Goal: Transaction & Acquisition: Purchase product/service

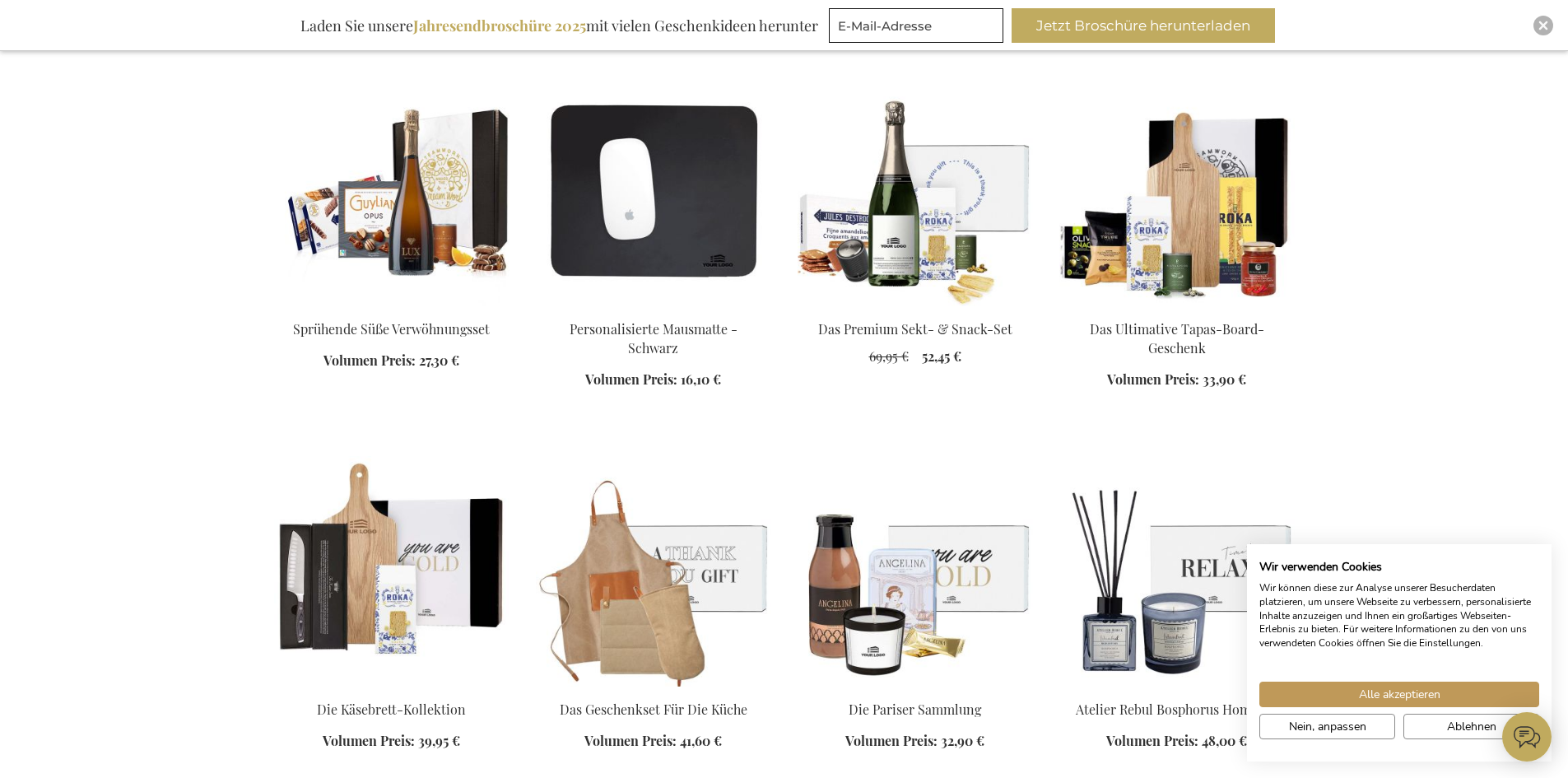
scroll to position [1893, 0]
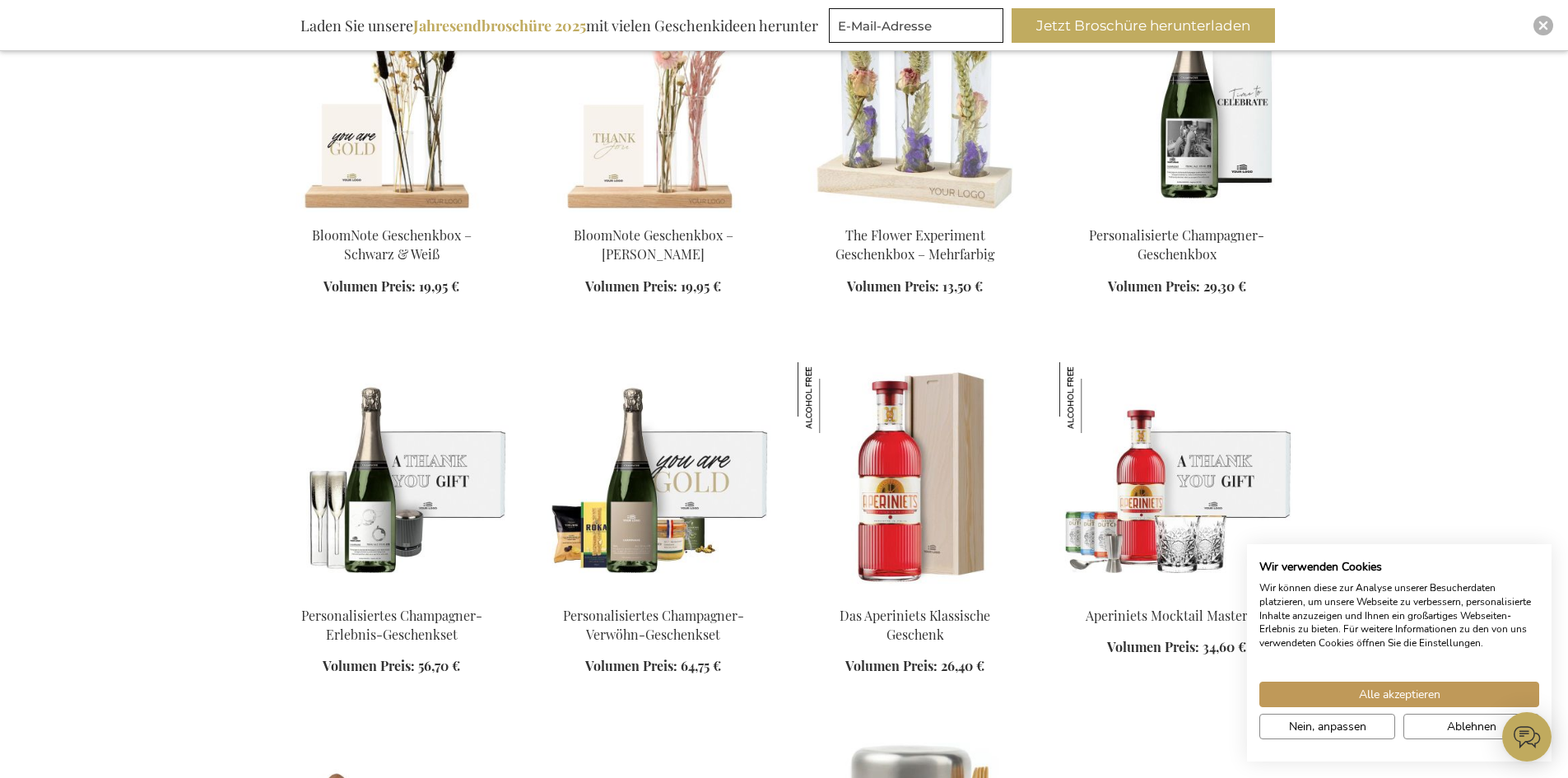
scroll to position [3540, 0]
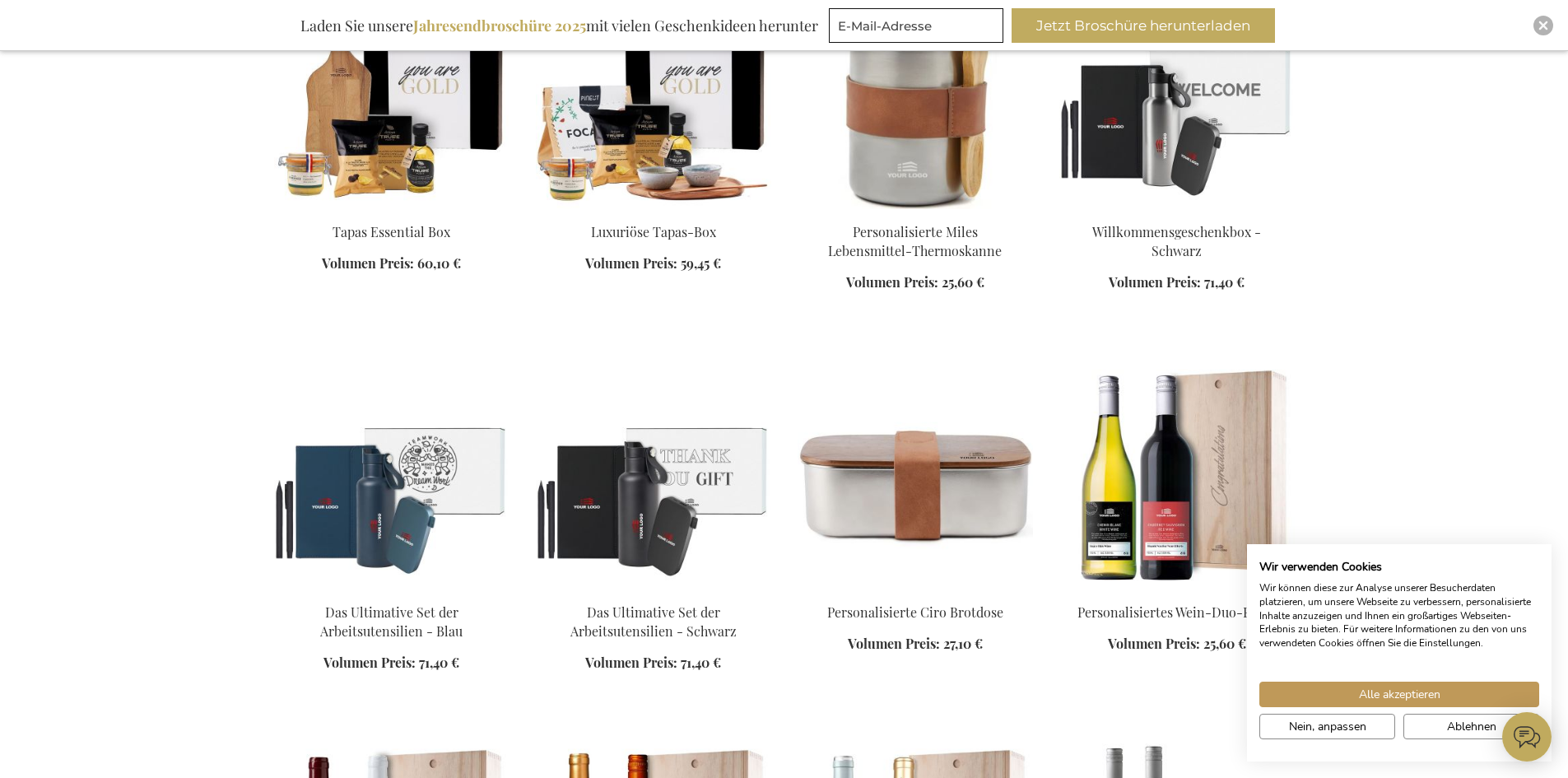
scroll to position [4197, 0]
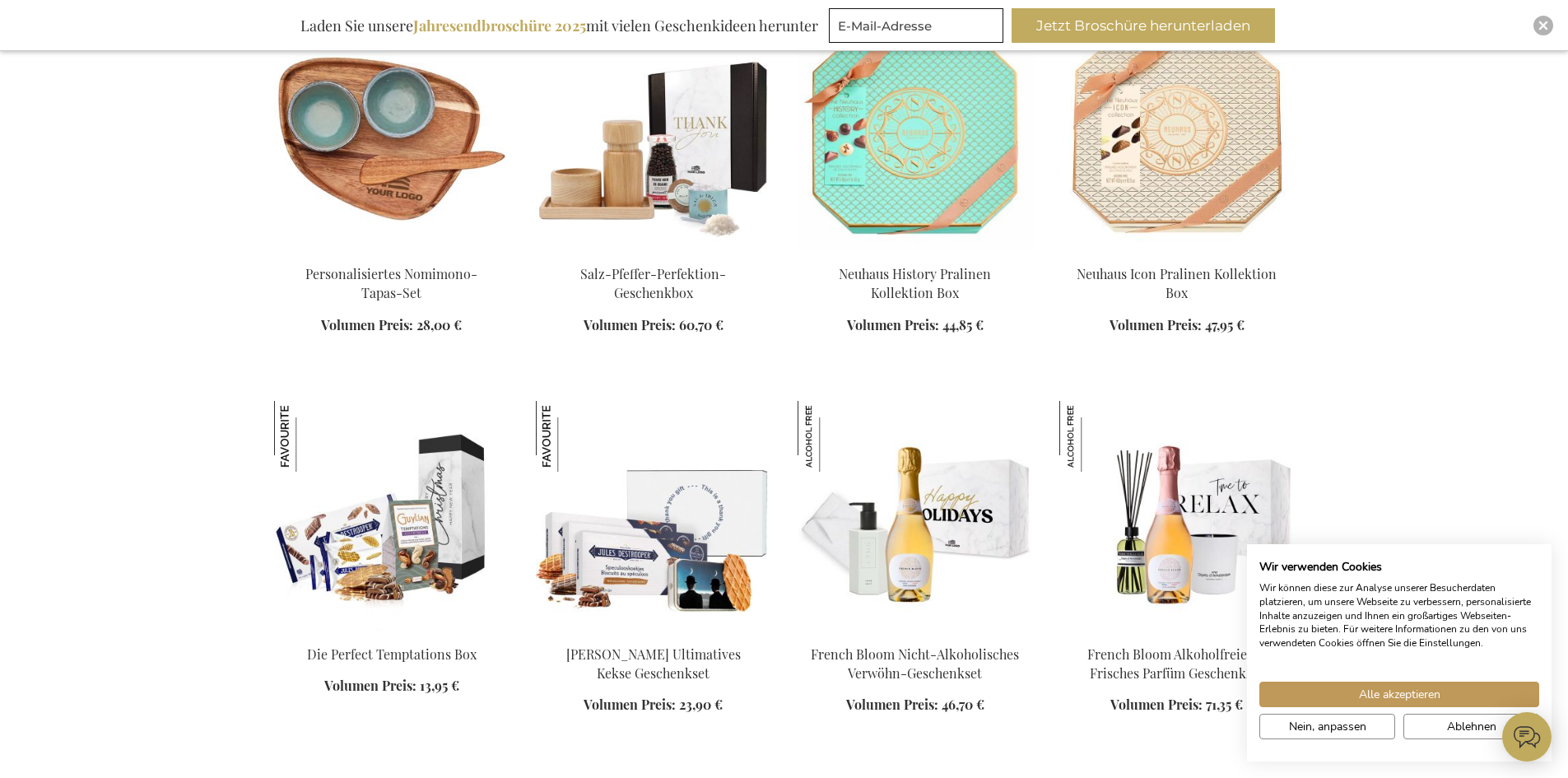
scroll to position [5514, 0]
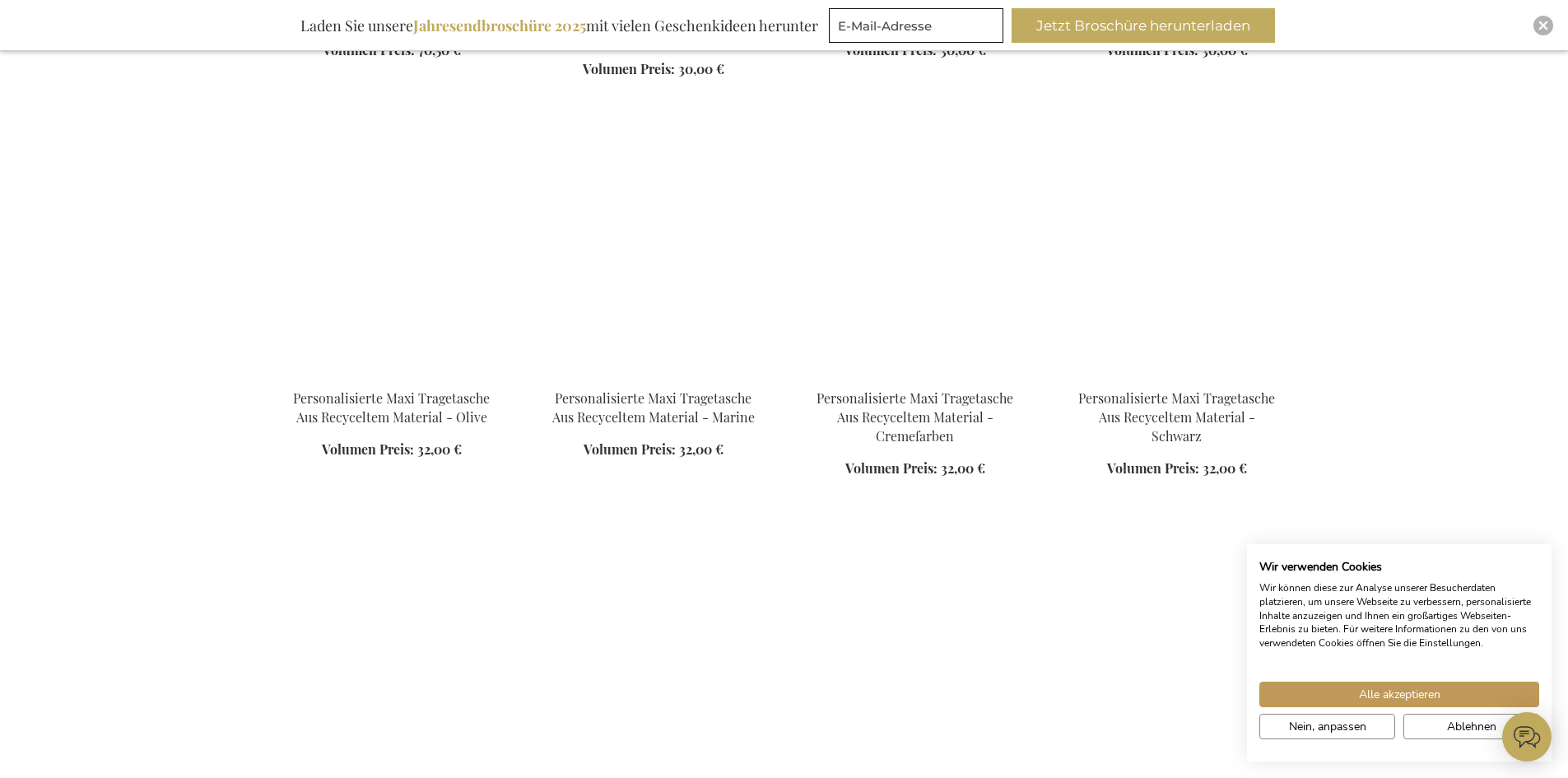
scroll to position [7901, 0]
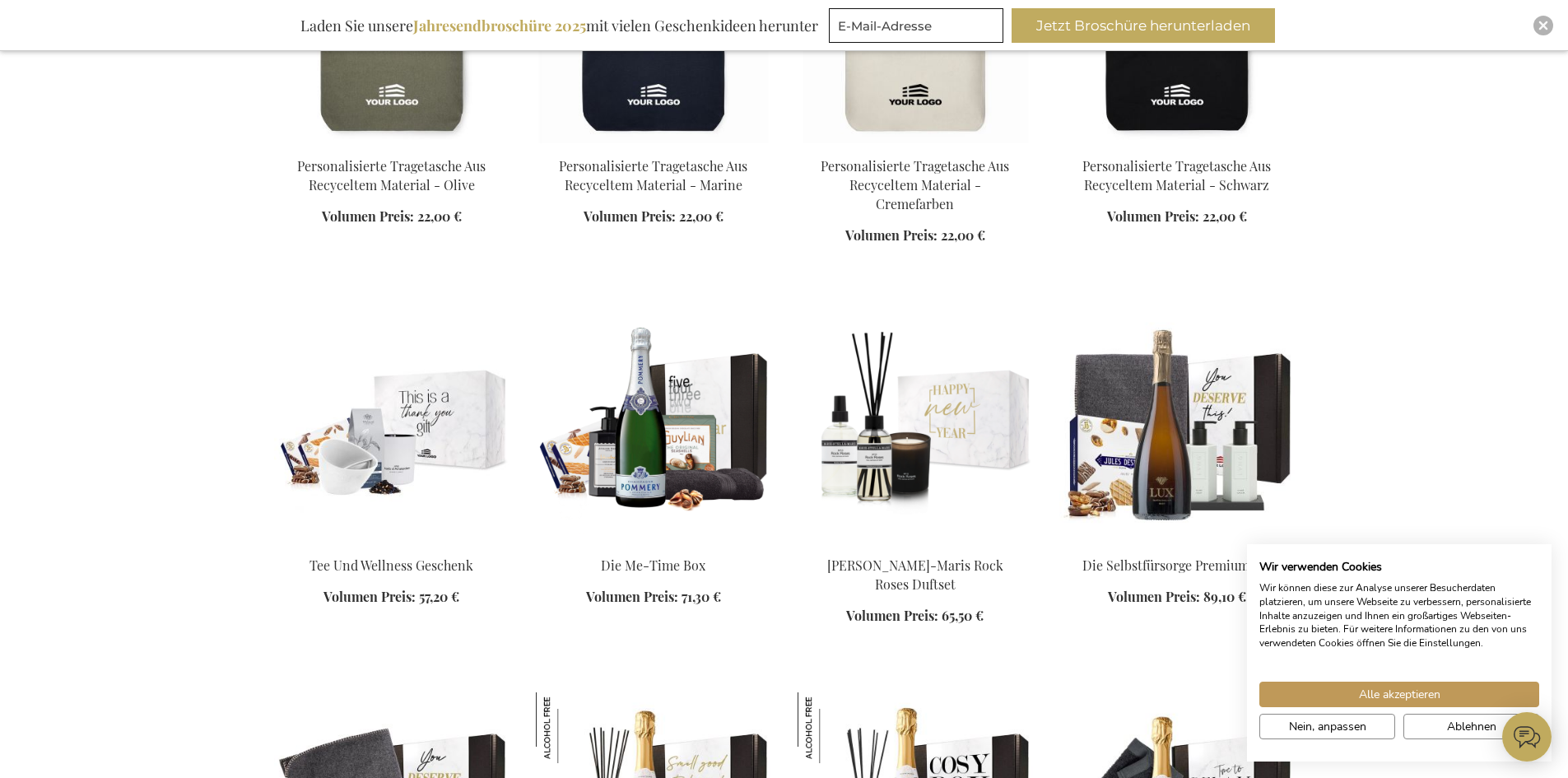
scroll to position [8066, 0]
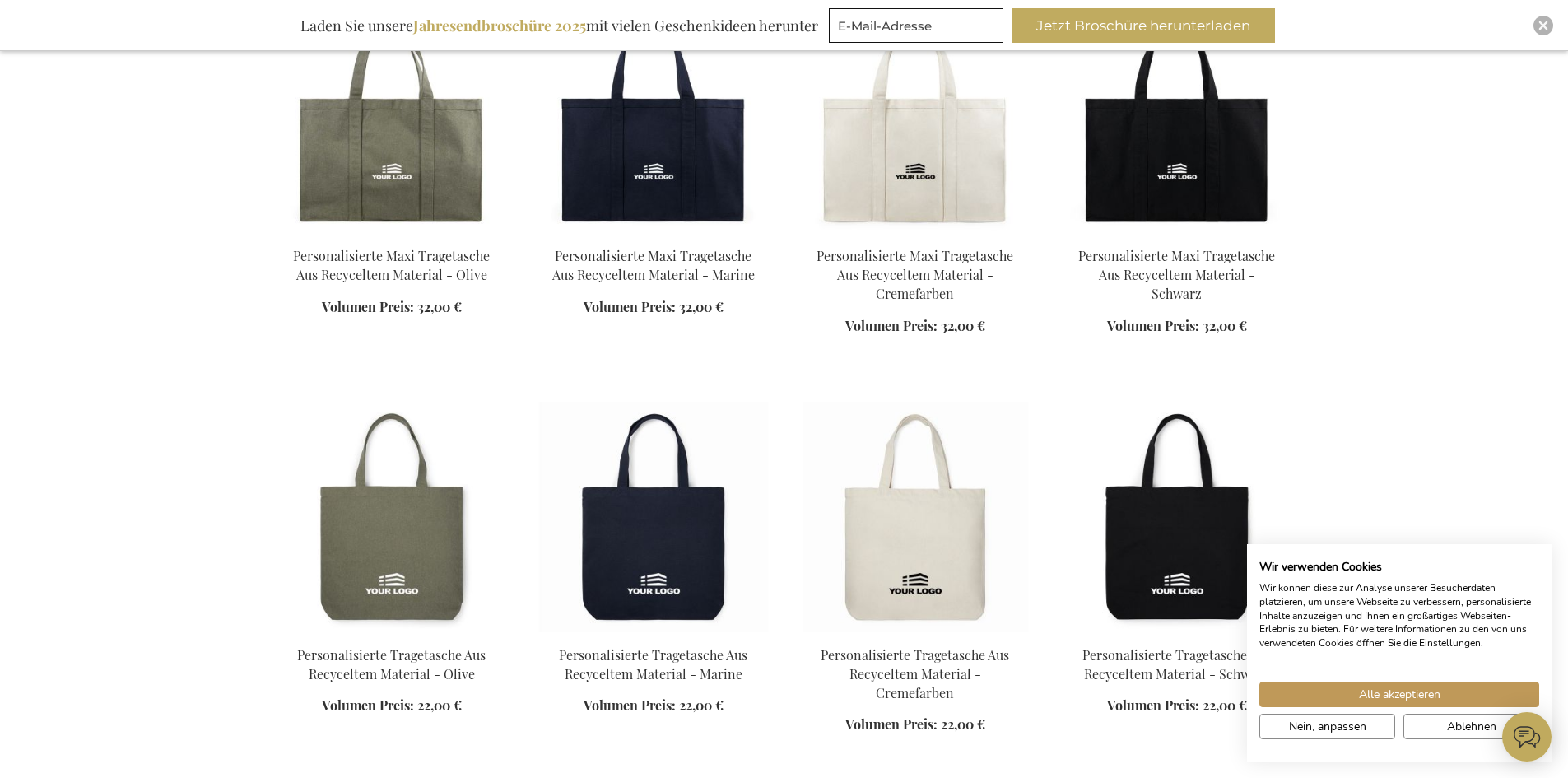
scroll to position [8148, 0]
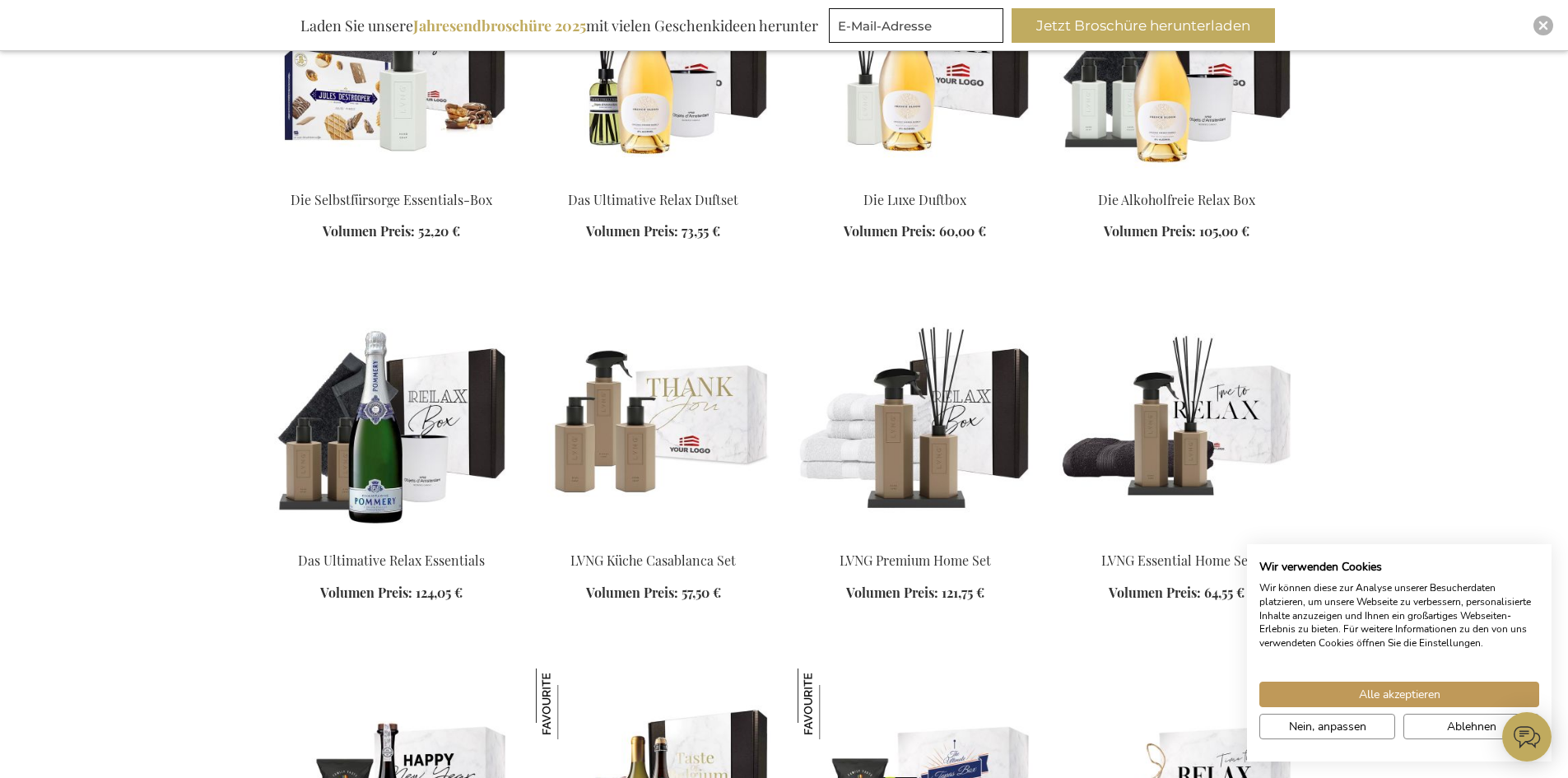
scroll to position [9465, 0]
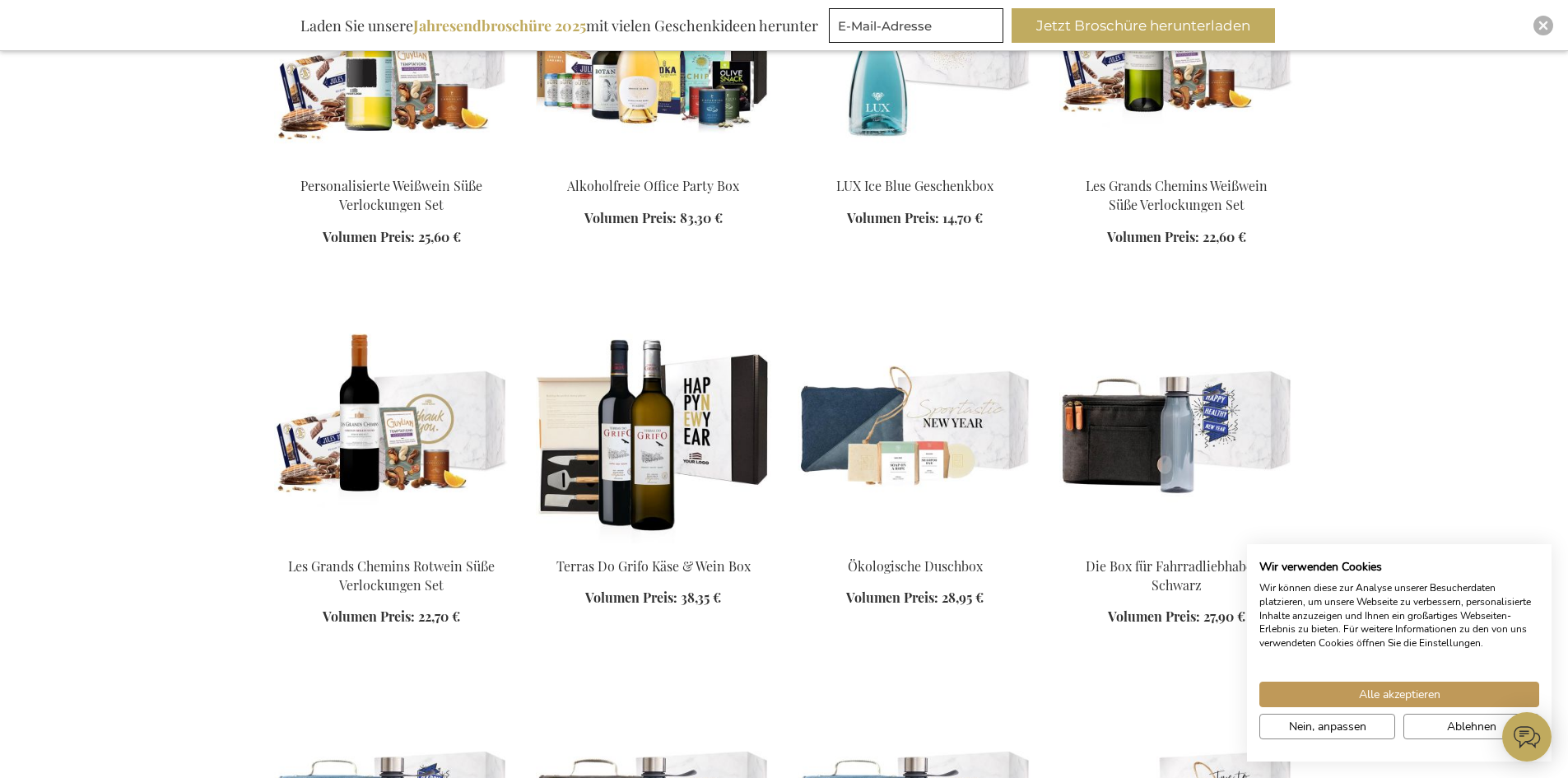
scroll to position [10370, 0]
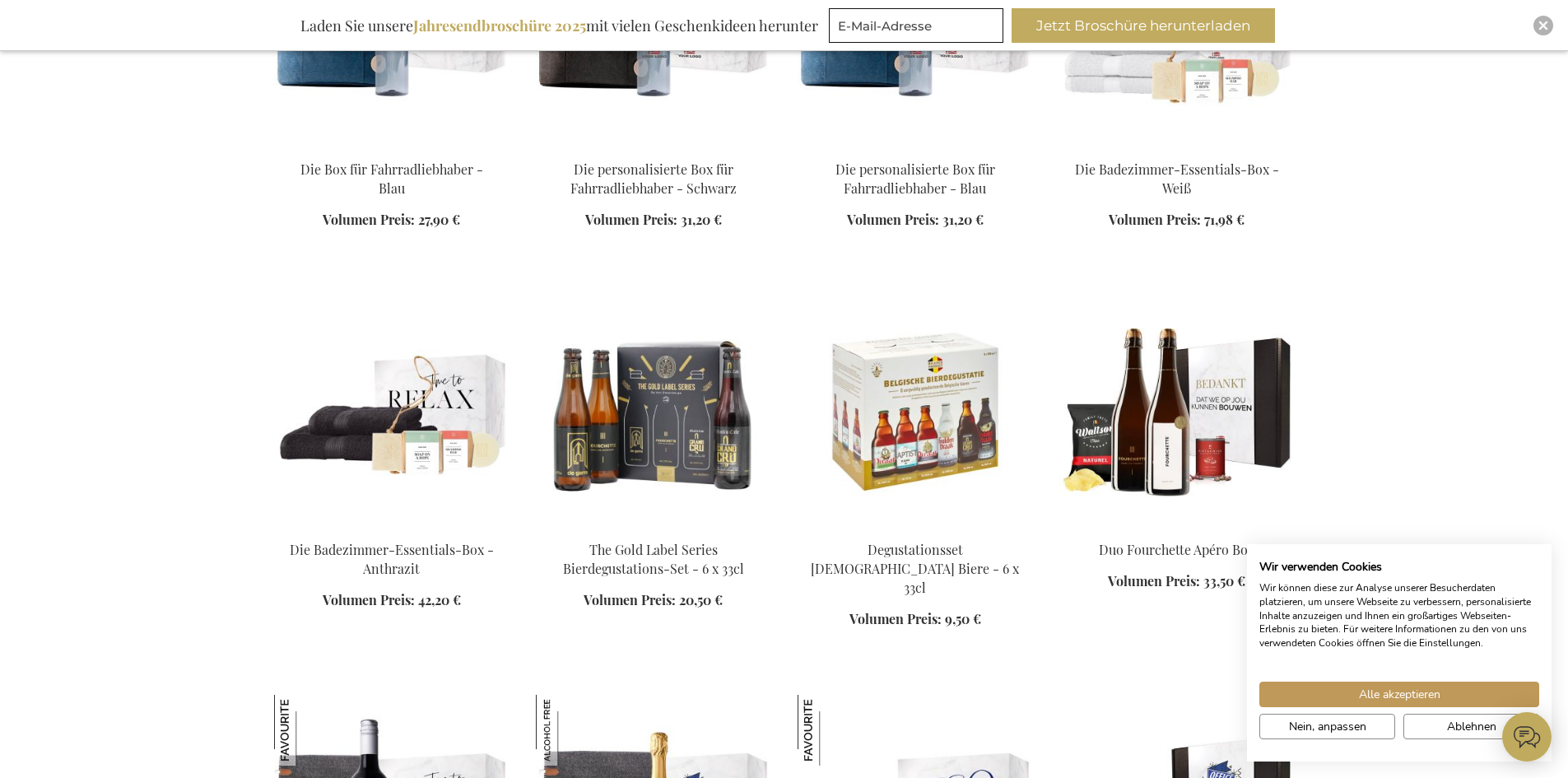
scroll to position [11275, 0]
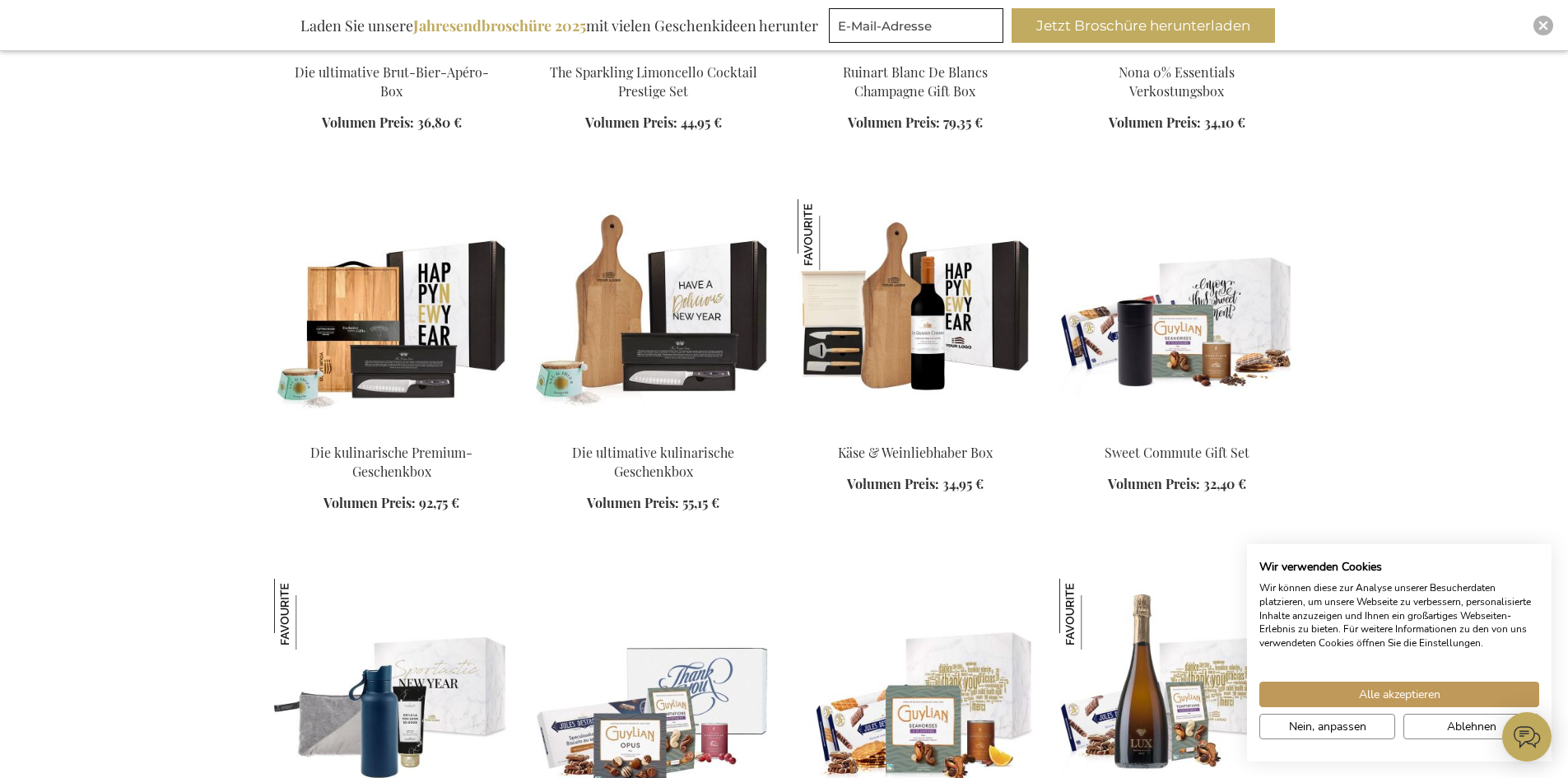
scroll to position [13498, 0]
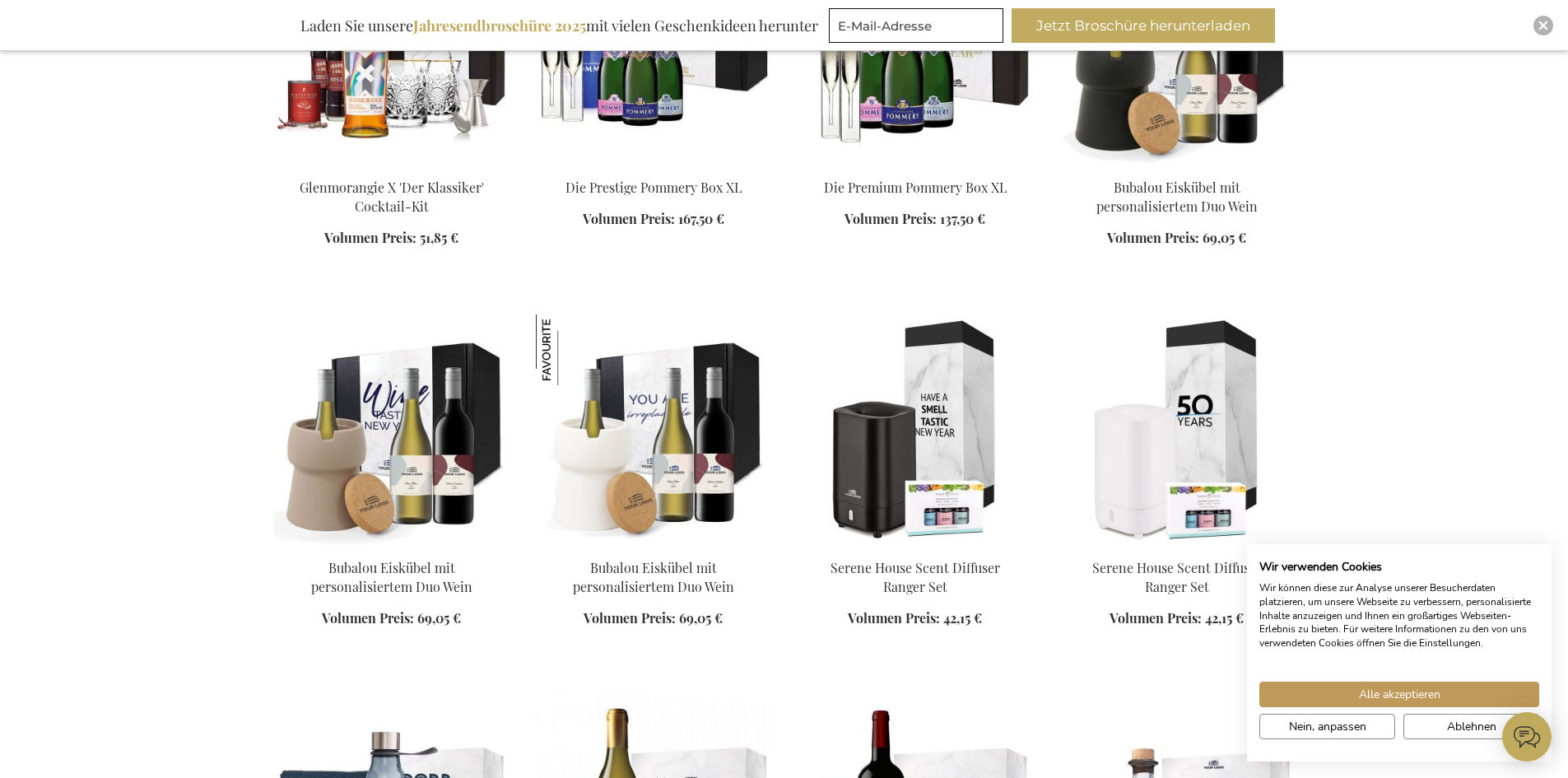
scroll to position [17942, 0]
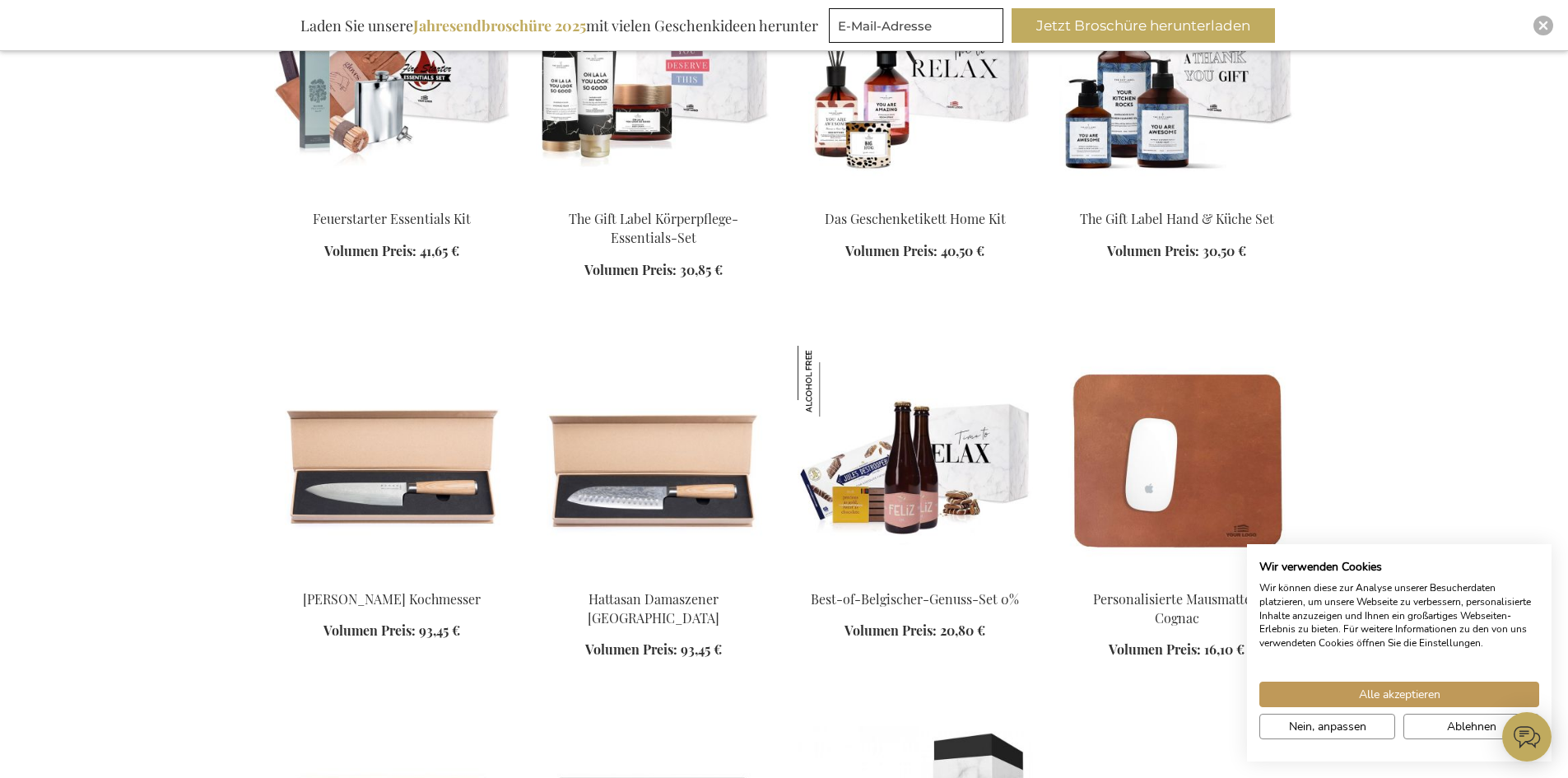
scroll to position [19671, 0]
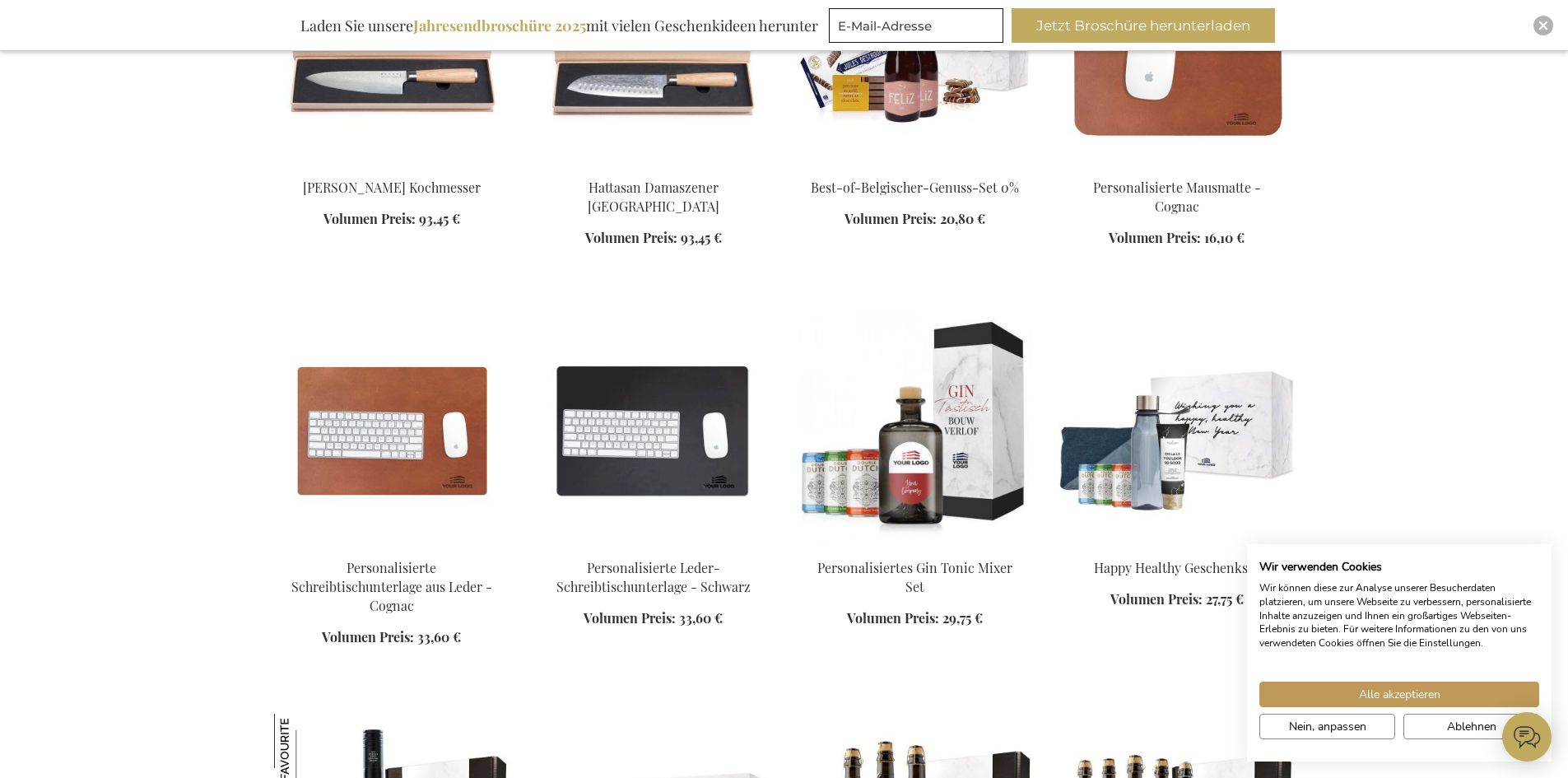
scroll to position [19918, 0]
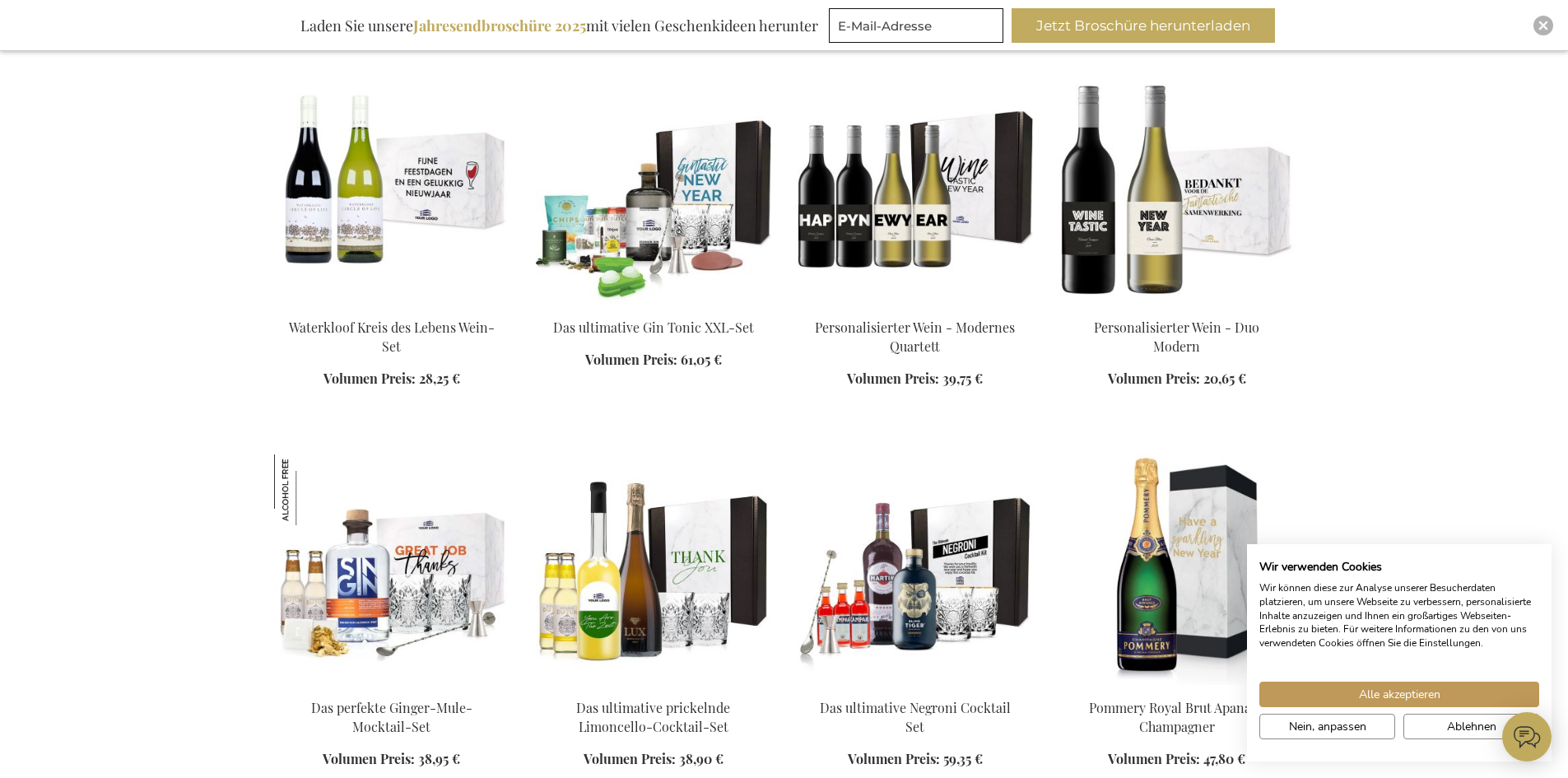
scroll to position [21482, 0]
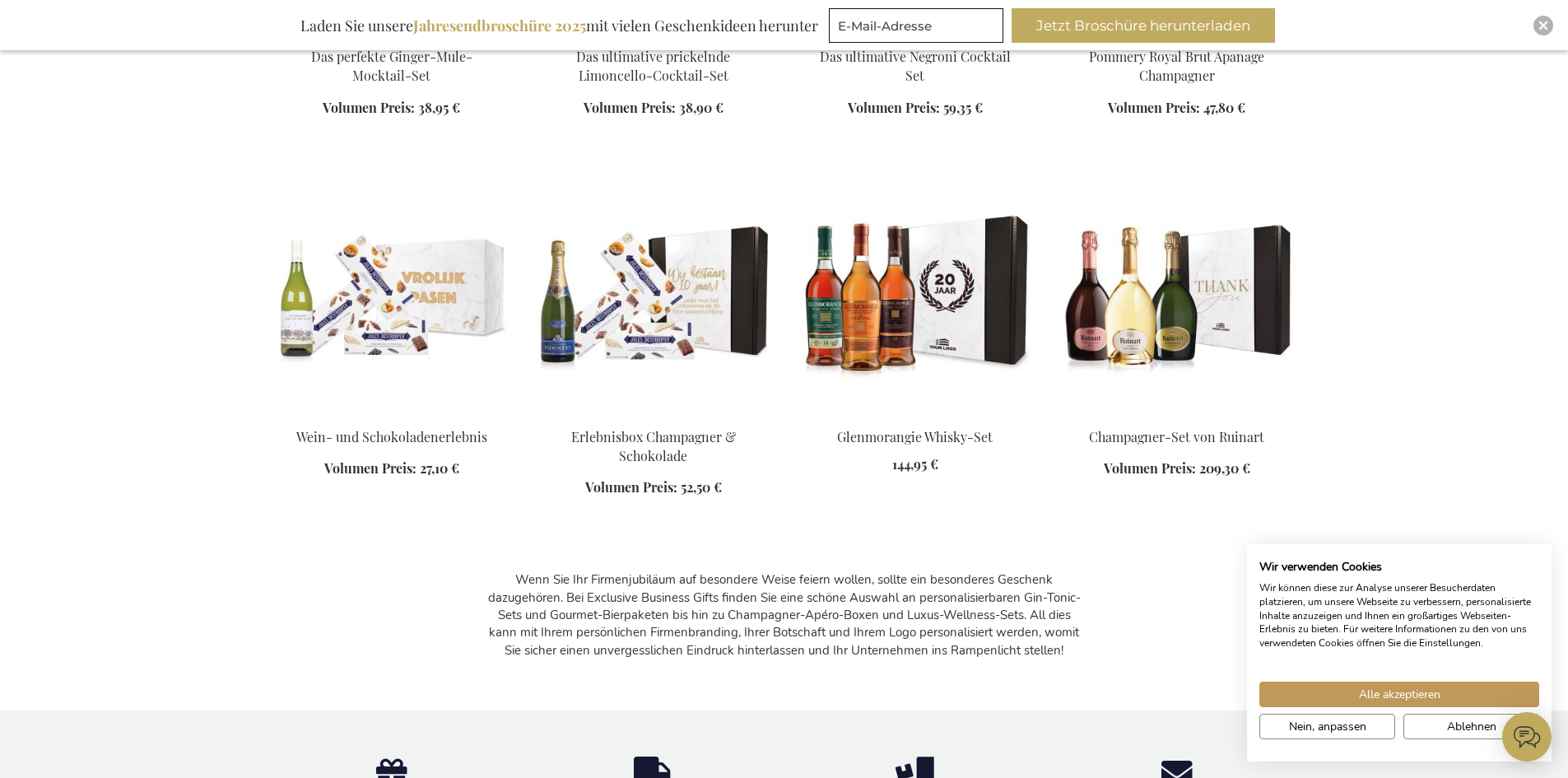
scroll to position [21729, 0]
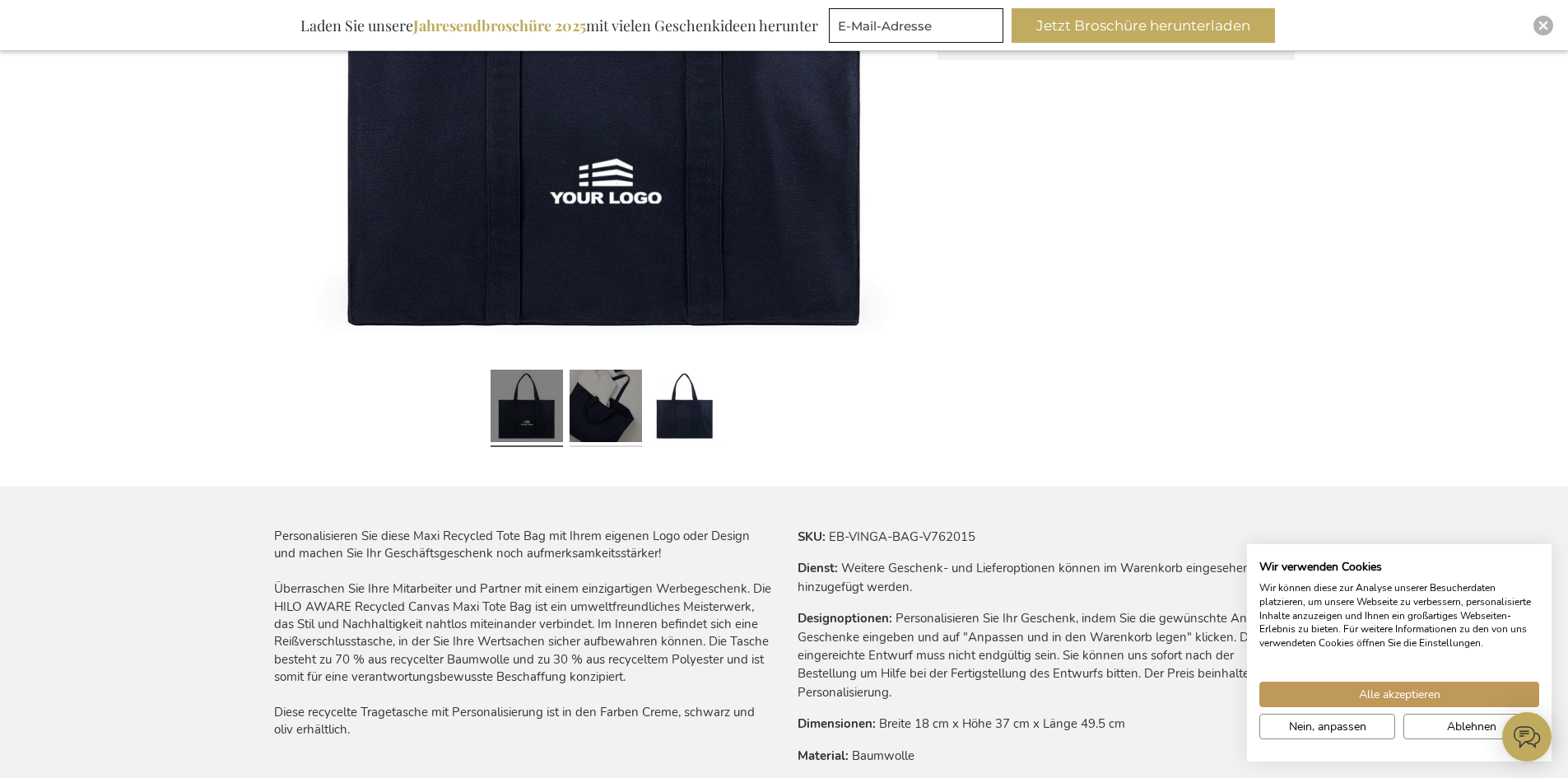
scroll to position [329, 0]
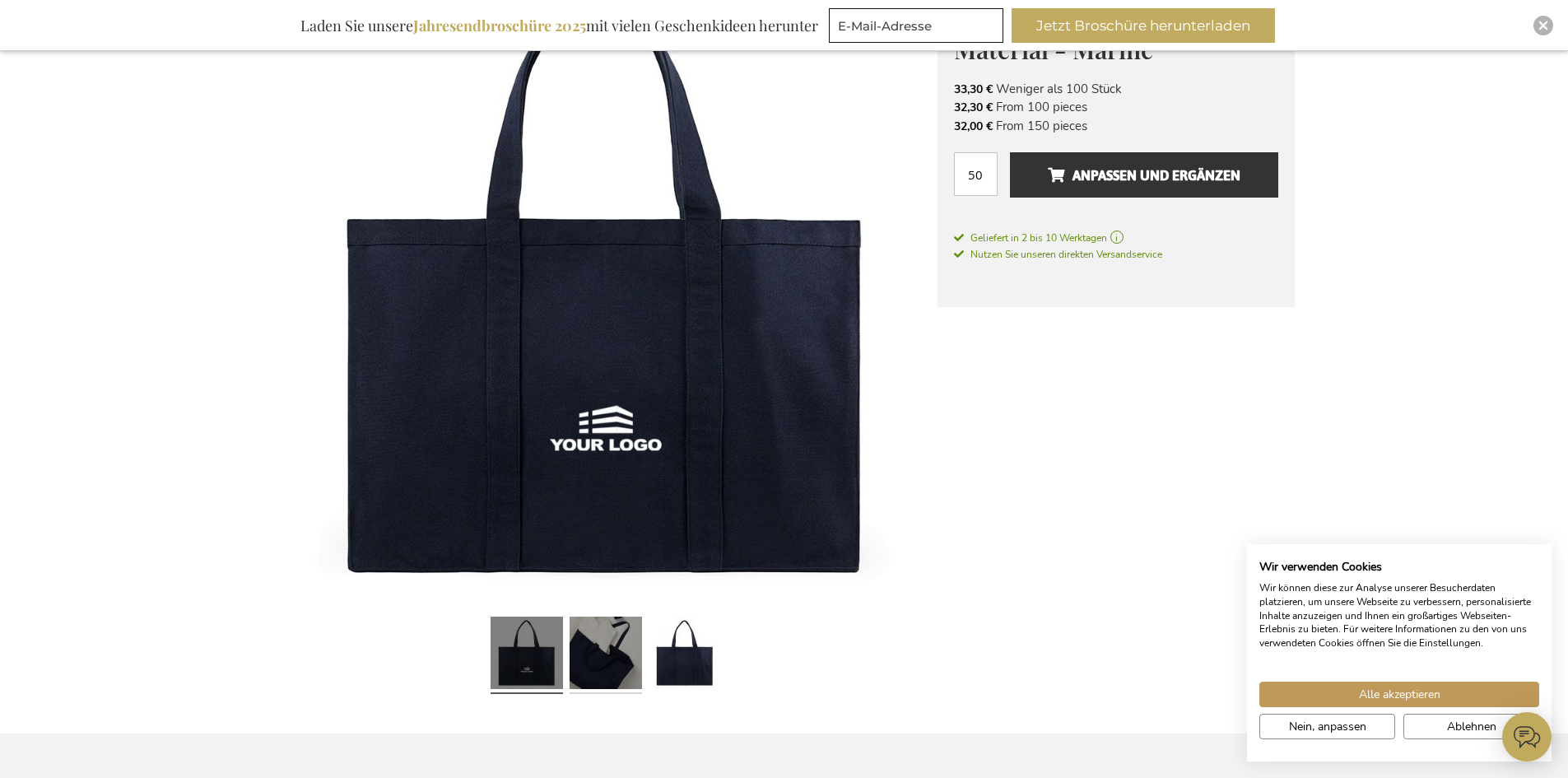
click at [602, 653] on link at bounding box center [606, 655] width 73 height 91
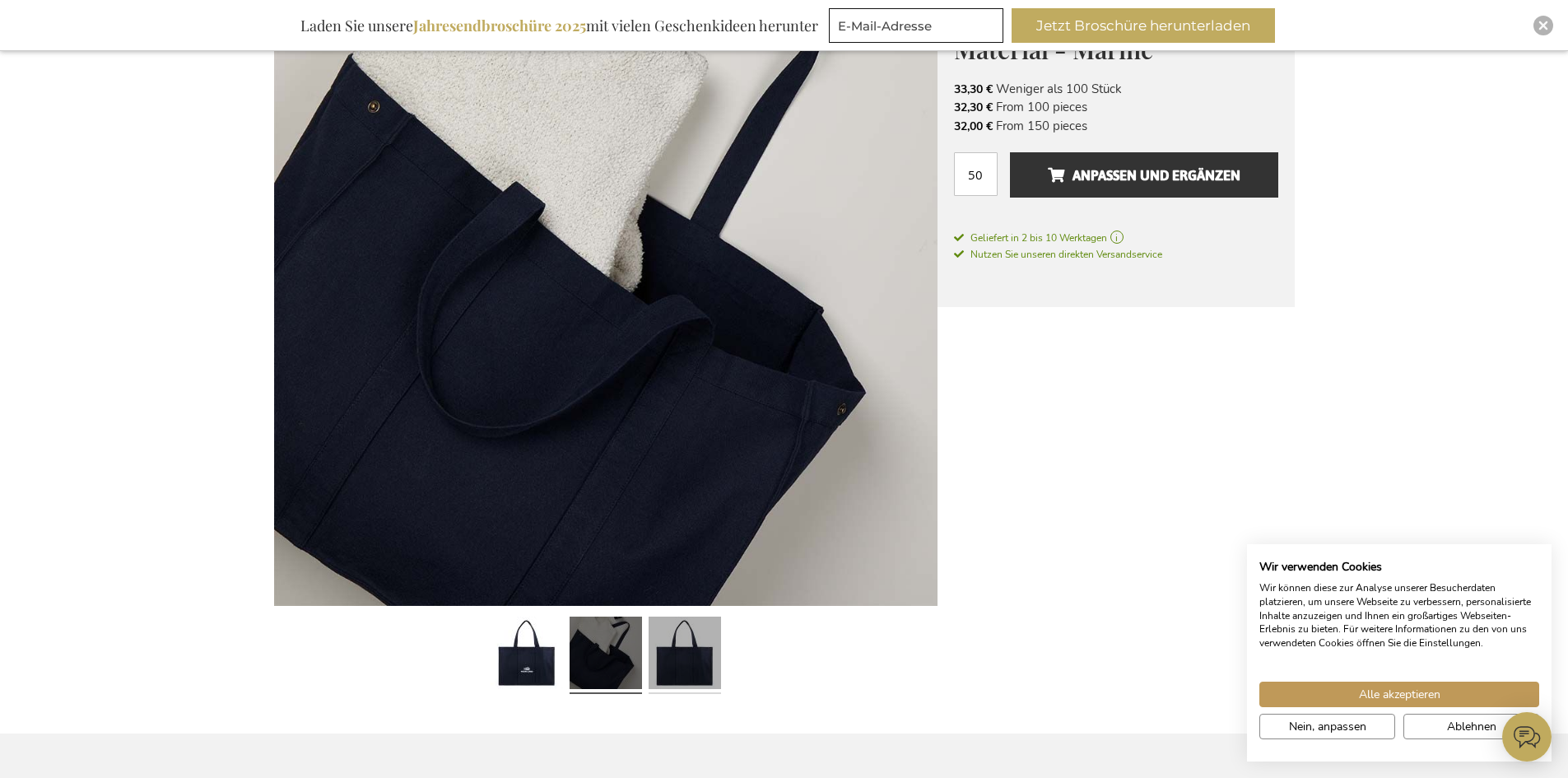
click at [662, 665] on link at bounding box center [684, 655] width 73 height 91
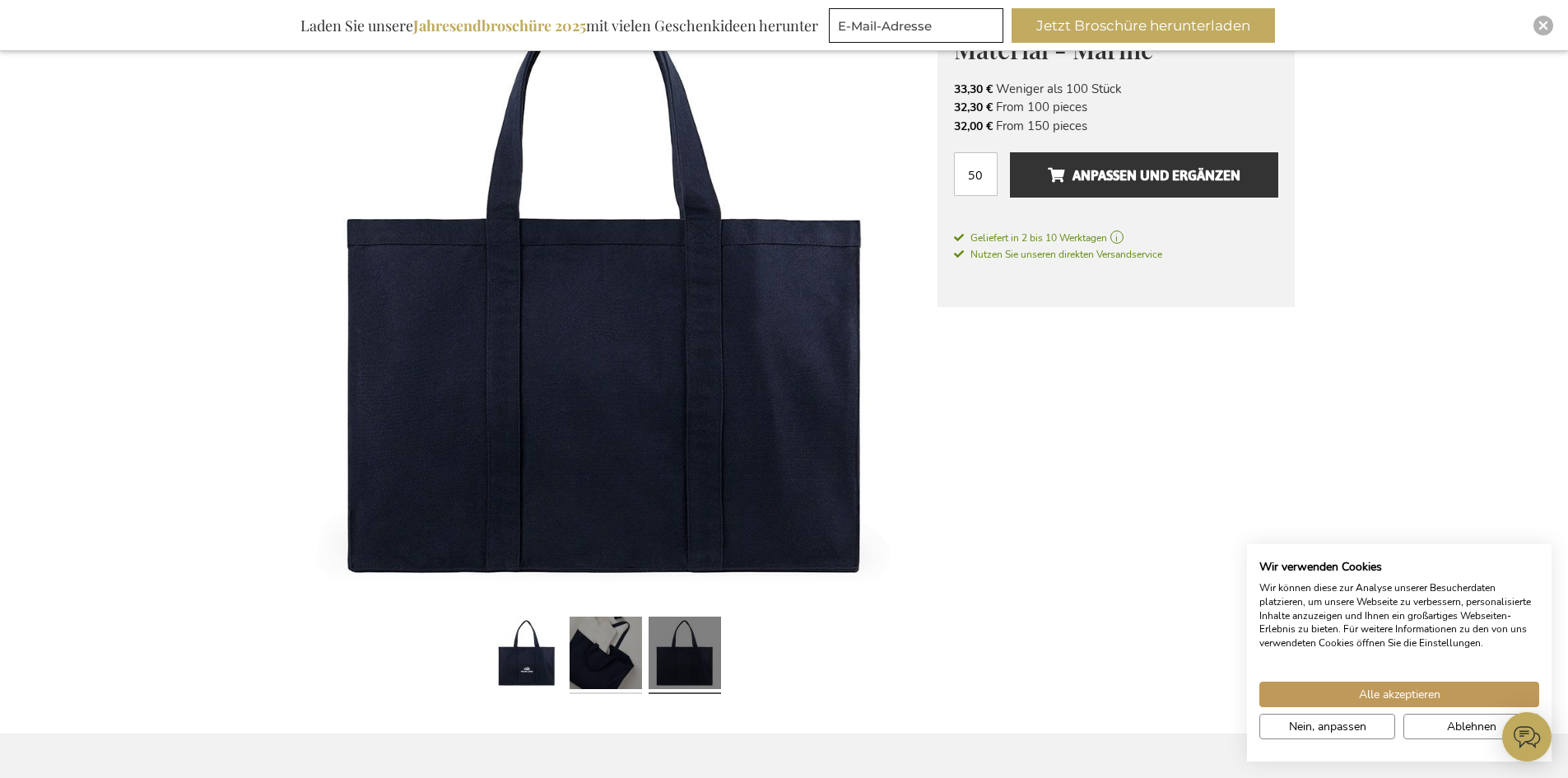
click at [604, 667] on link at bounding box center [606, 655] width 73 height 91
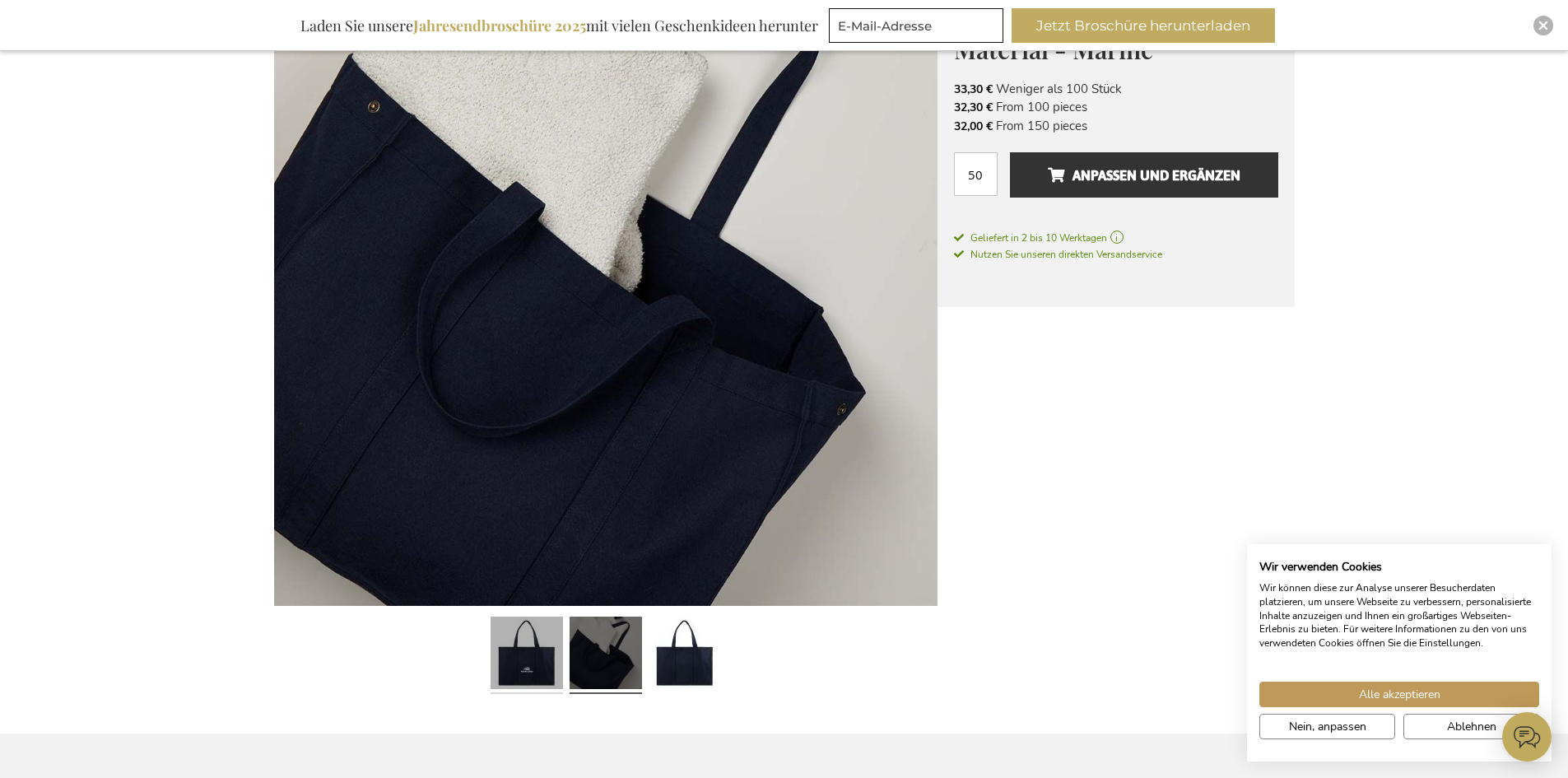
click at [535, 671] on link at bounding box center [527, 655] width 73 height 91
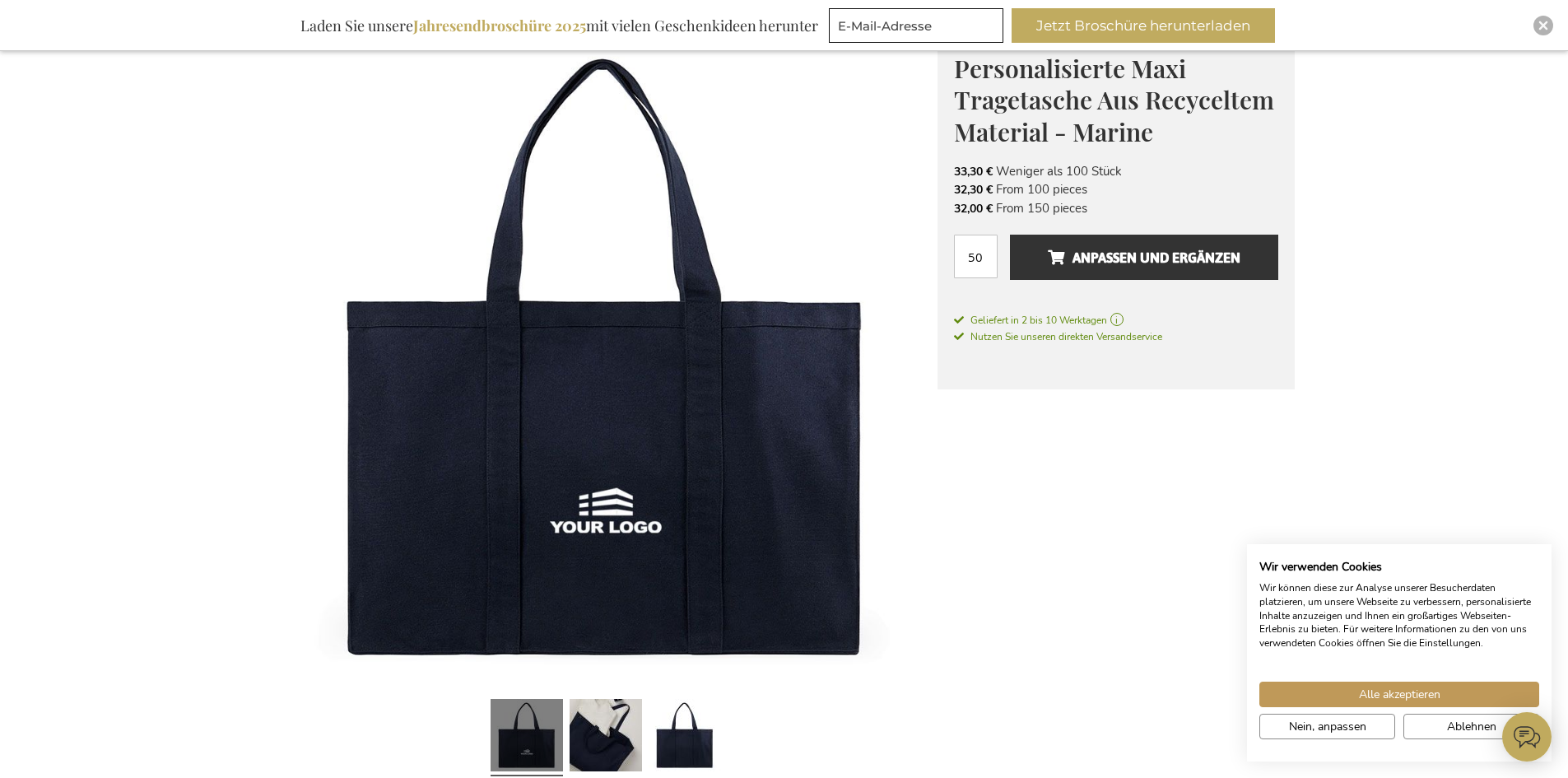
scroll to position [164, 0]
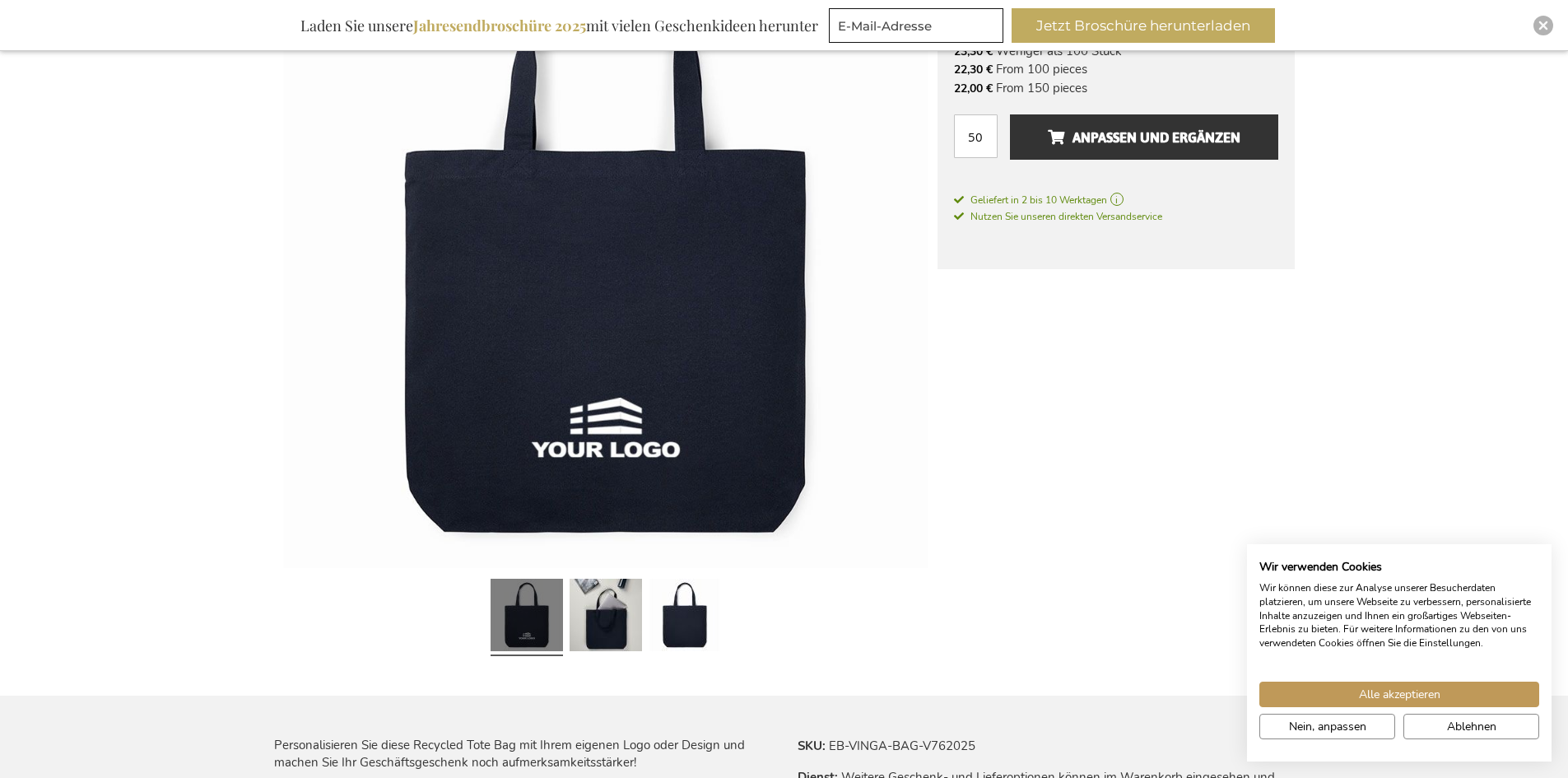
scroll to position [329, 0]
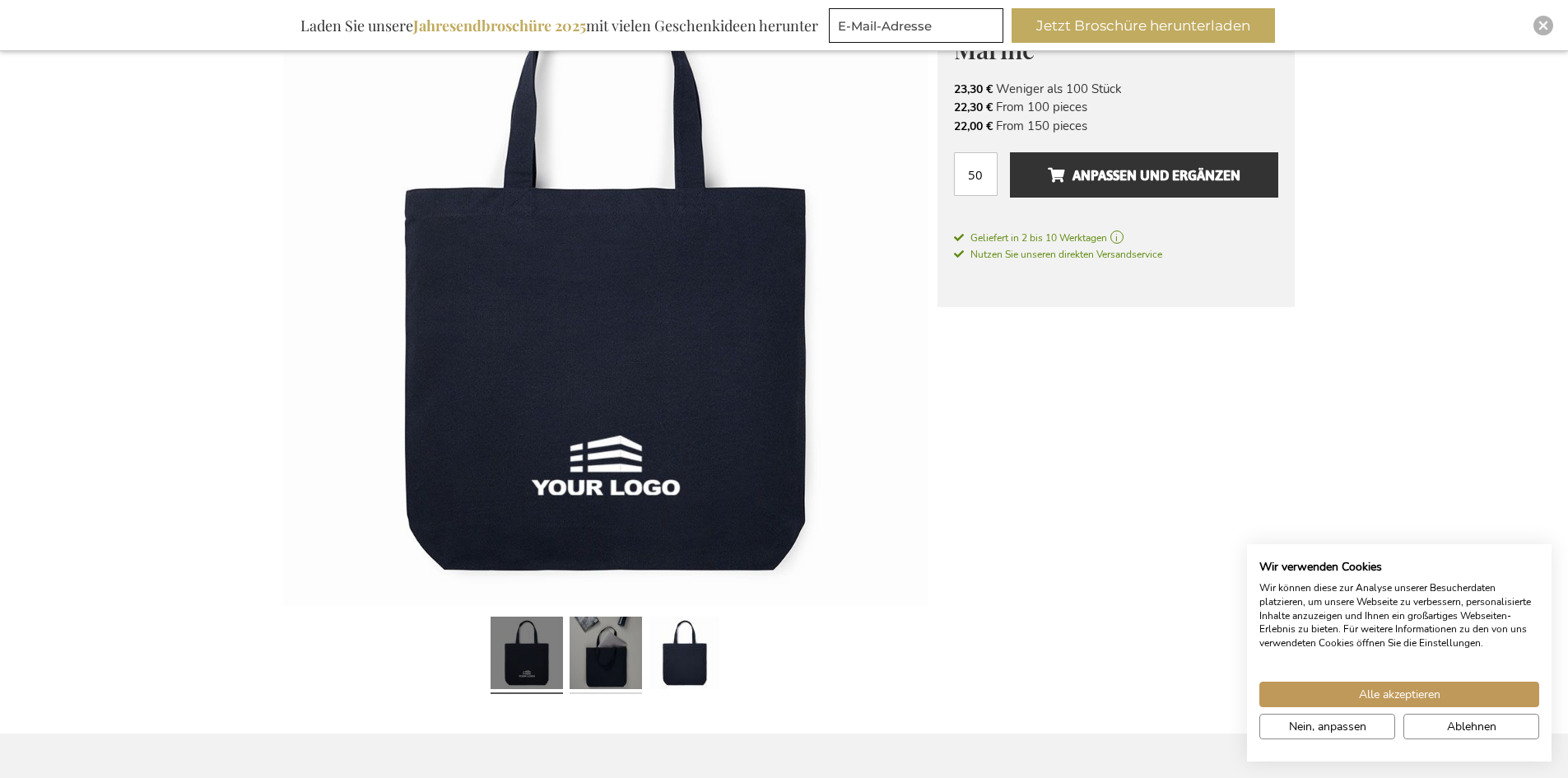
click at [629, 651] on link at bounding box center [606, 655] width 73 height 91
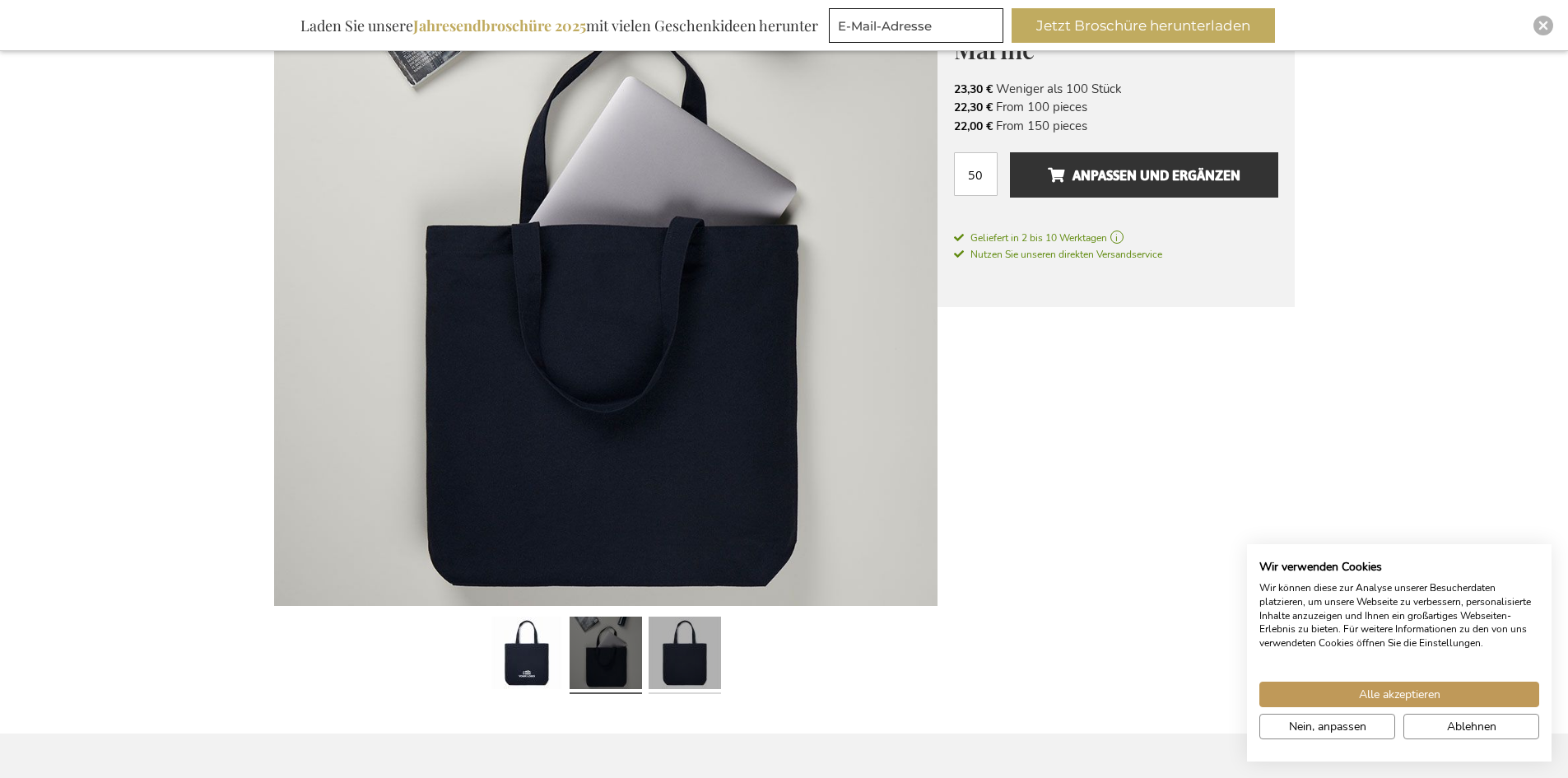
click at [679, 671] on link at bounding box center [684, 655] width 73 height 91
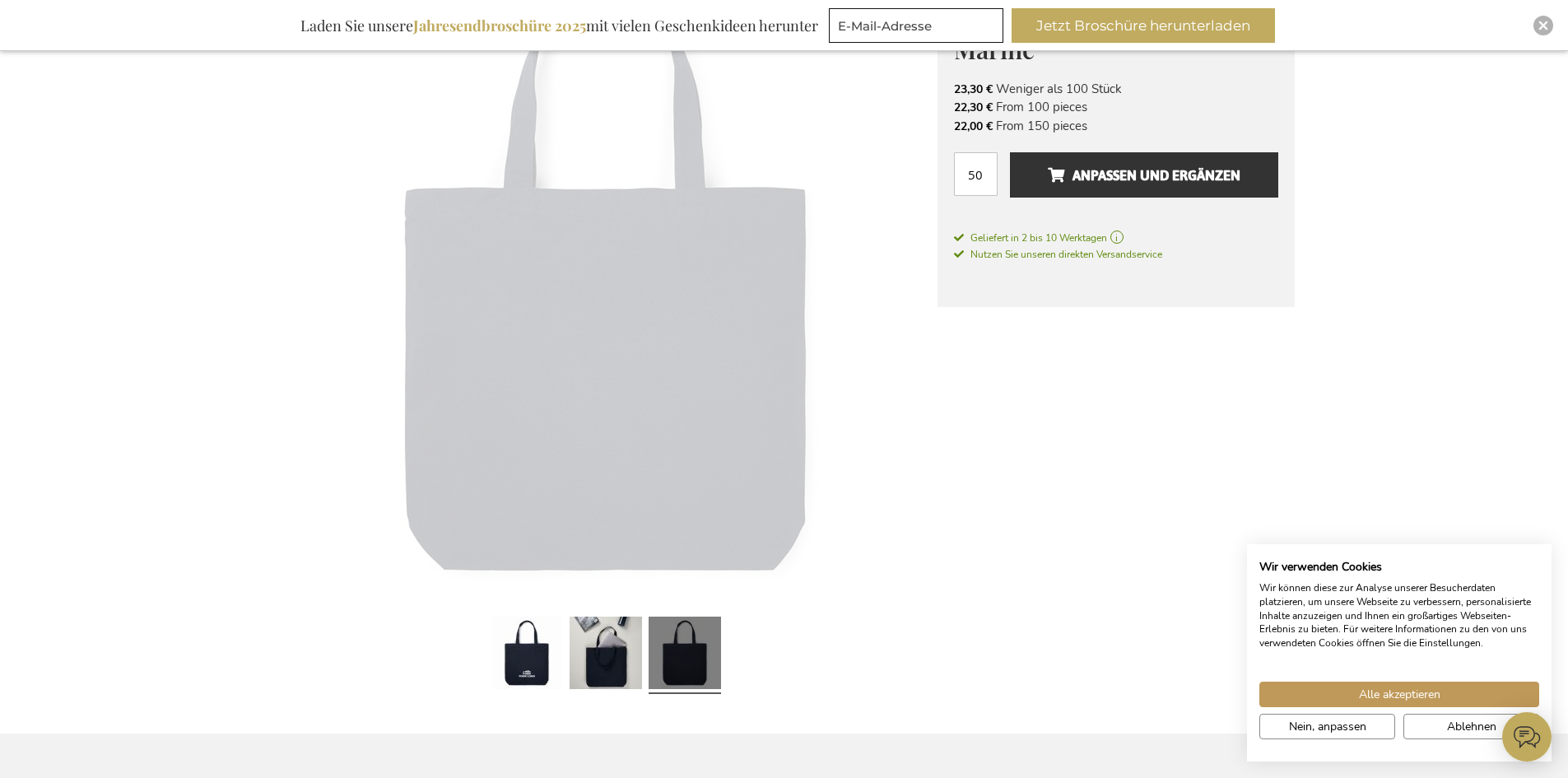
scroll to position [0, 0]
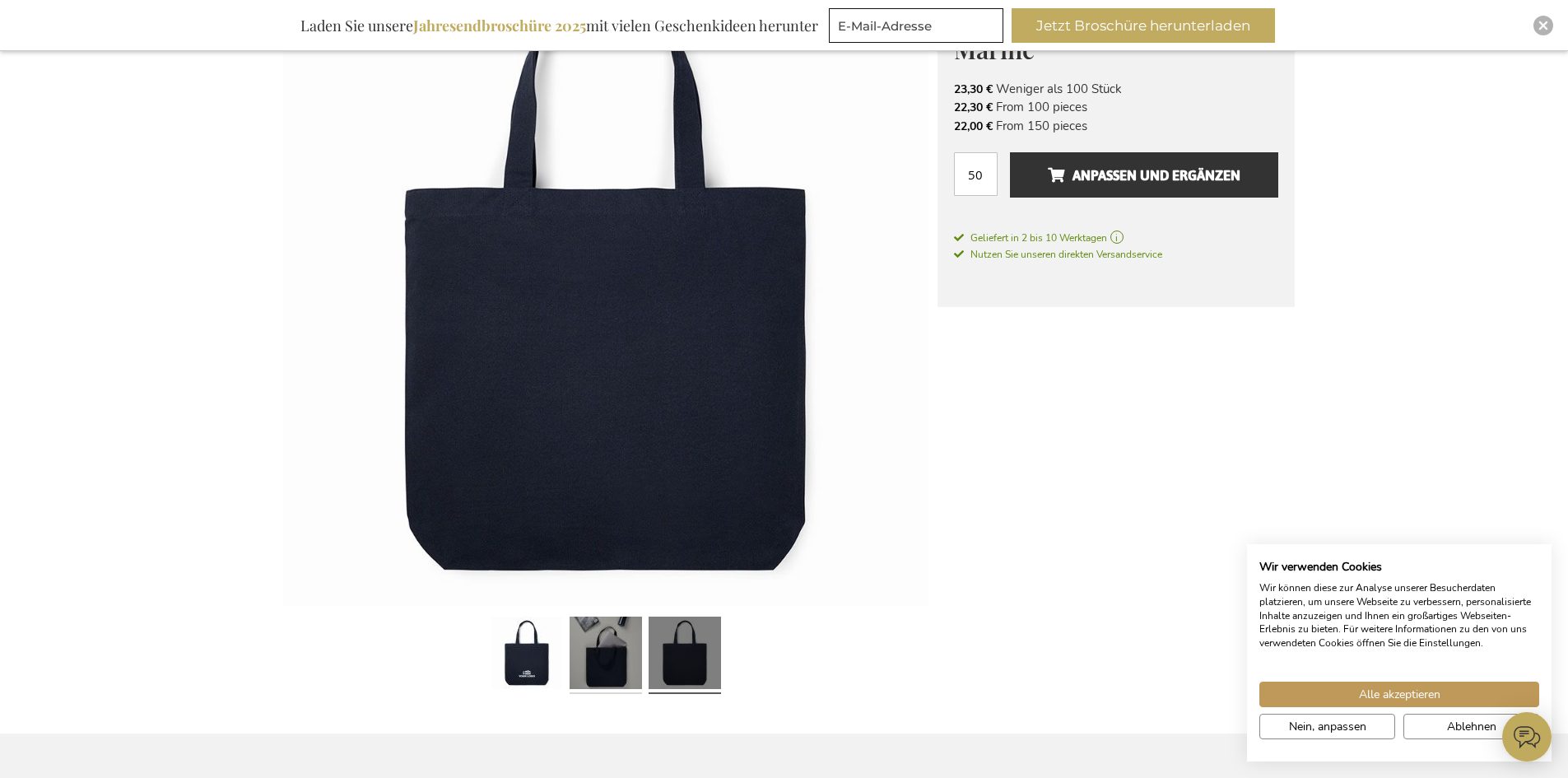
click at [623, 653] on link at bounding box center [606, 655] width 73 height 91
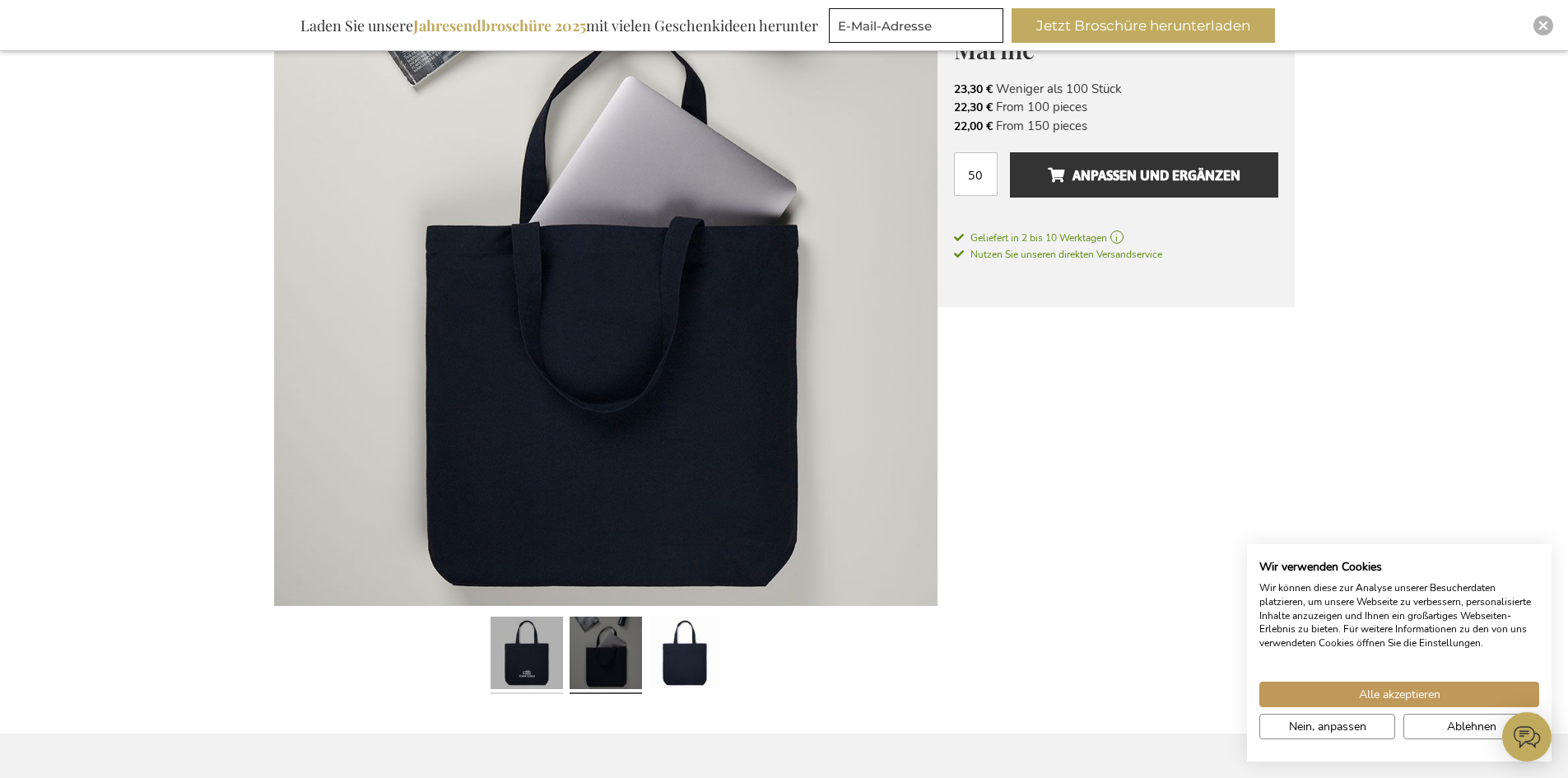
click at [543, 658] on link at bounding box center [527, 655] width 73 height 91
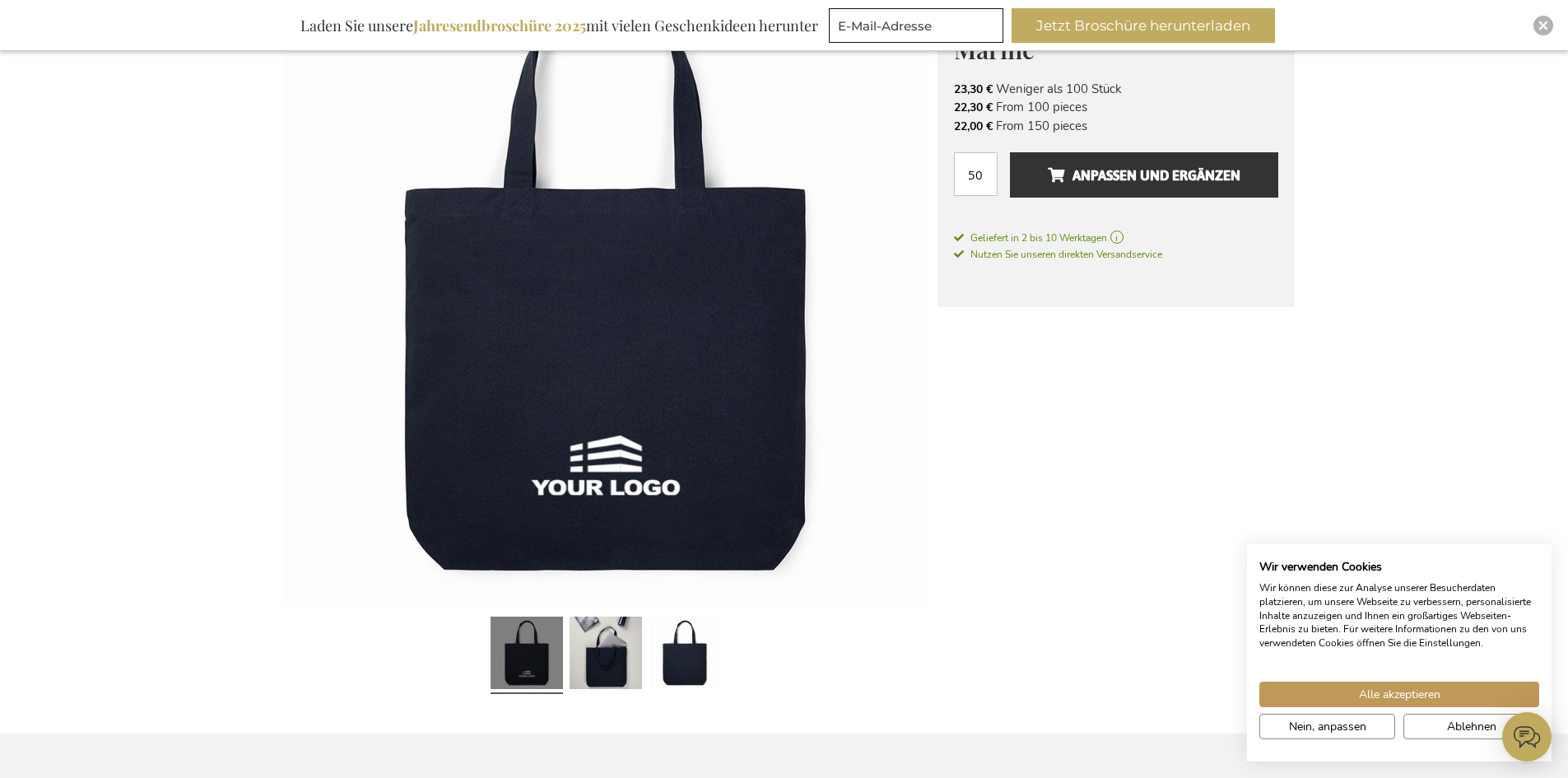
scroll to position [247, 0]
